Goal: Check status

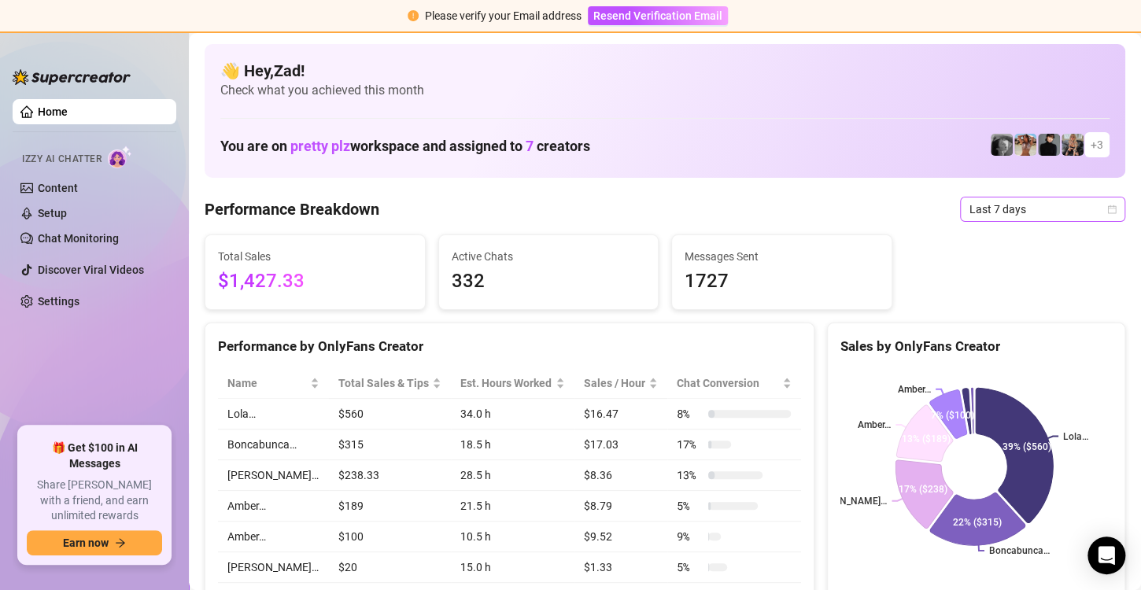
click at [1018, 208] on span "Last 7 days" at bounding box center [1042, 209] width 146 height 24
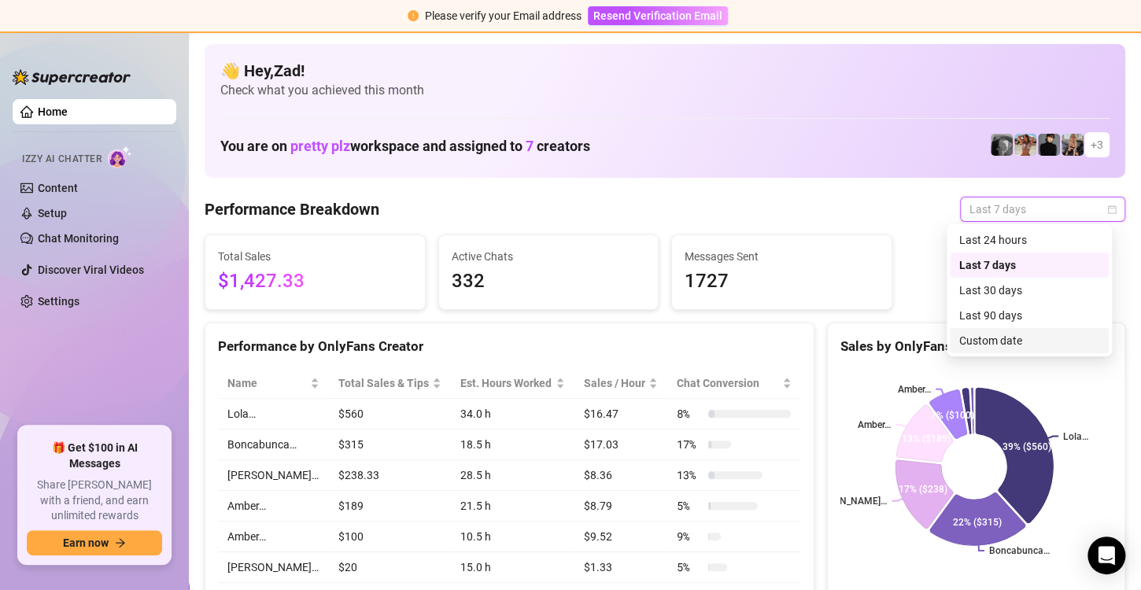
click at [975, 339] on div "Custom date" at bounding box center [1029, 340] width 140 height 17
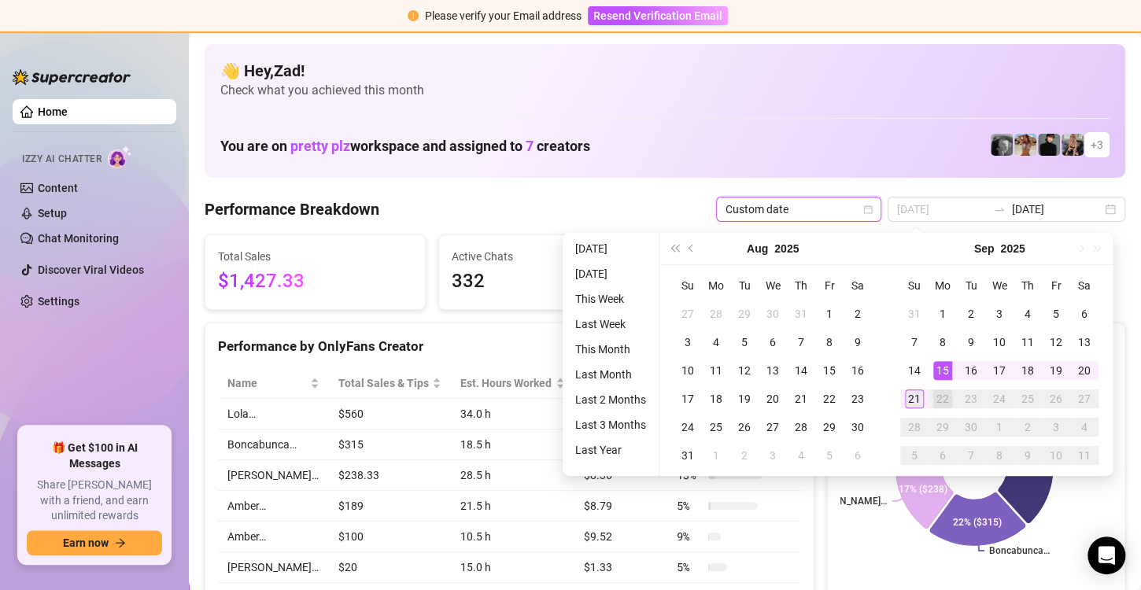
type input "[DATE]"
click at [918, 393] on div "21" at bounding box center [914, 398] width 19 height 19
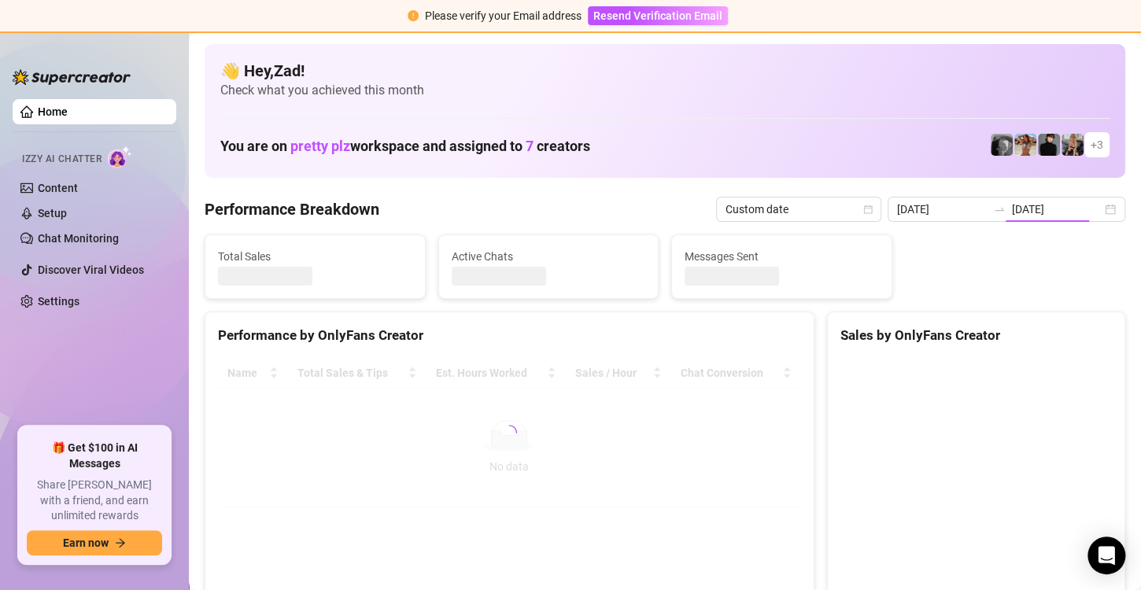
type input "[DATE]"
